Goal: Navigation & Orientation: Find specific page/section

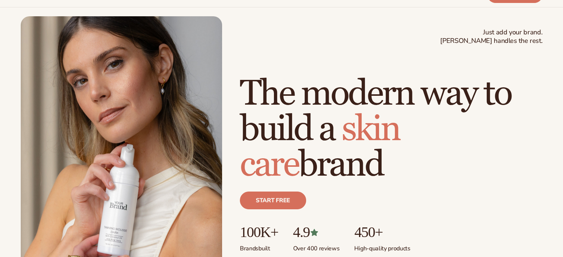
scroll to position [37, 0]
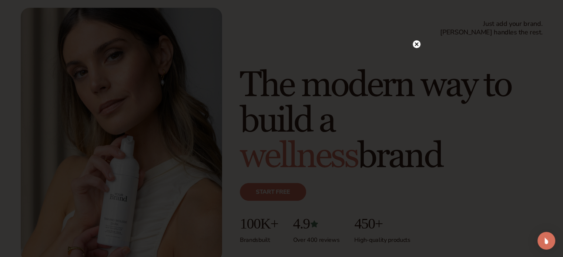
click at [417, 42] on circle at bounding box center [416, 44] width 8 height 8
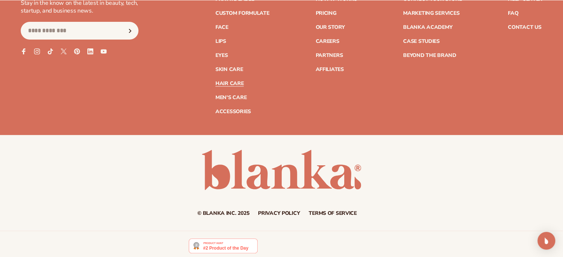
scroll to position [3075, 0]
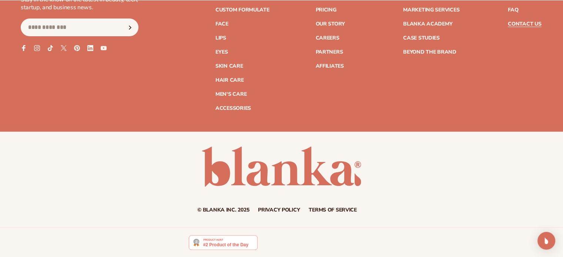
click at [530, 23] on link "Contact Us" at bounding box center [523, 23] width 33 height 5
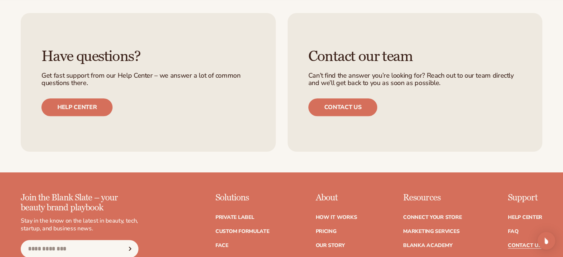
scroll to position [592, 0]
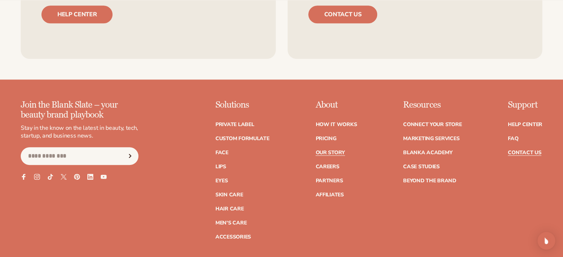
click at [335, 151] on link "Our Story" at bounding box center [329, 152] width 29 height 5
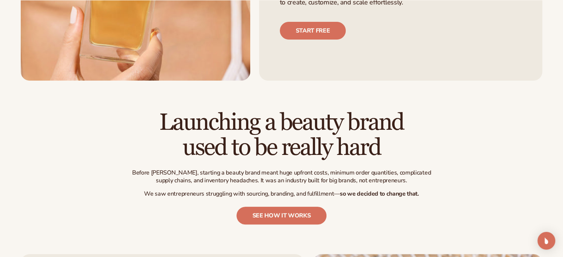
scroll to position [222, 0]
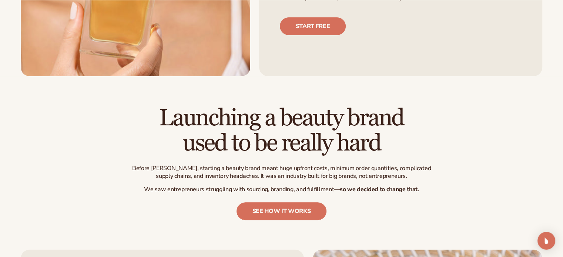
click at [134, 150] on h2 "Launching a beauty brand used to be really hard" at bounding box center [281, 131] width 307 height 50
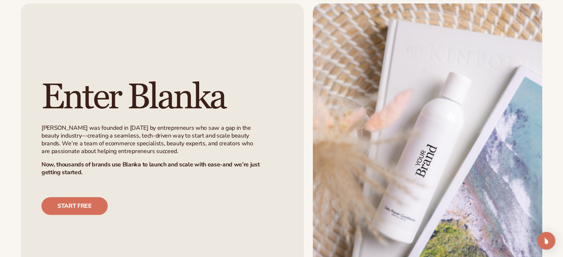
scroll to position [518, 0]
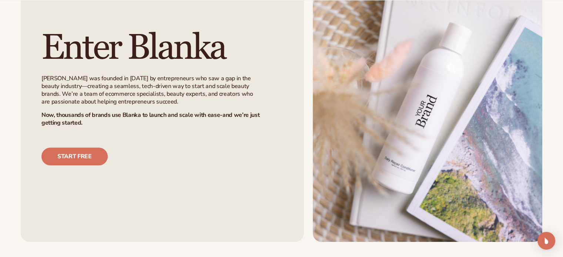
click at [305, 139] on div "Enter Blanka Blanka was founded in 2021 by entrepreneurs who saw a gap in the b…" at bounding box center [281, 98] width 521 height 288
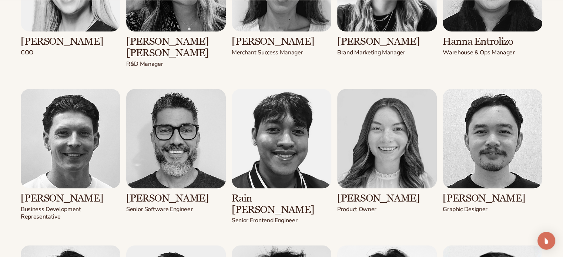
scroll to position [1110, 0]
